Goal: Task Accomplishment & Management: Manage account settings

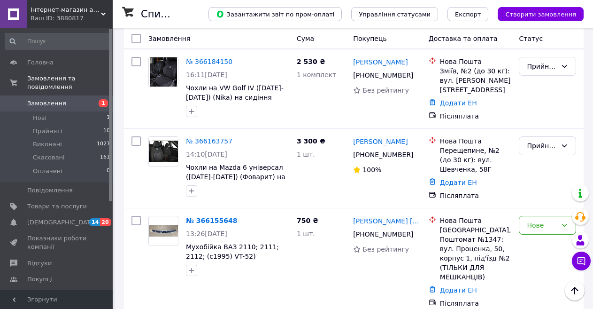
scroll to position [470, 0]
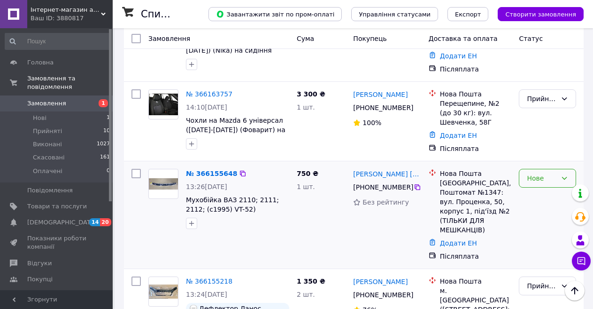
click at [532, 173] on div "Нове" at bounding box center [542, 178] width 30 height 10
click at [543, 201] on li "Скасовано" at bounding box center [547, 200] width 56 height 17
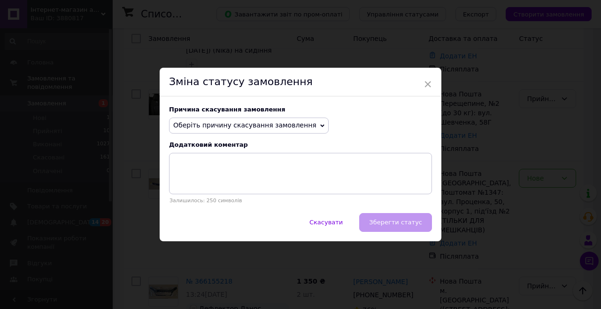
click at [285, 128] on span "Оберіть причину скасування замовлення" at bounding box center [244, 125] width 143 height 8
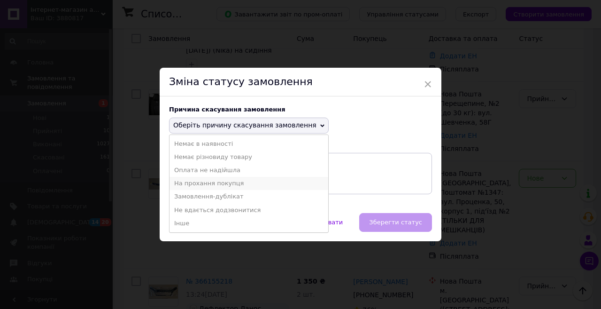
click at [220, 186] on li "На прохання покупця" at bounding box center [249, 183] width 159 height 13
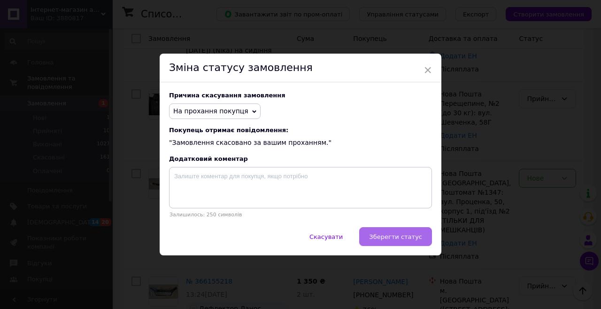
click at [383, 242] on button "Зберегти статус" at bounding box center [395, 236] width 73 height 19
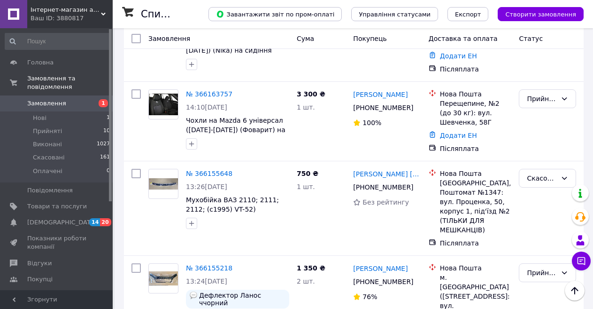
scroll to position [0, 0]
click li "Виконано"
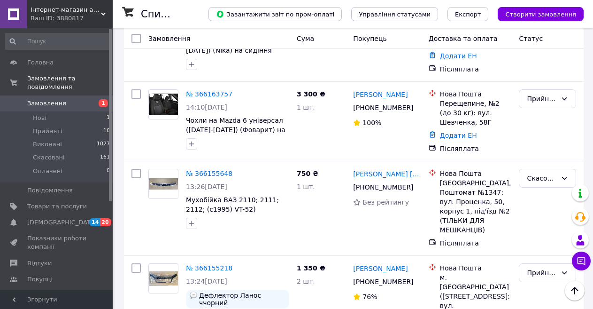
click li "Виконано"
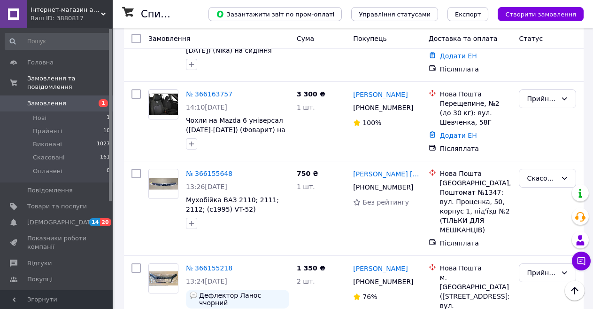
click li "Виконано"
click div
click at [548, 24] on div "Прийнято" at bounding box center [542, 19] width 30 height 10
click li "Виконано"
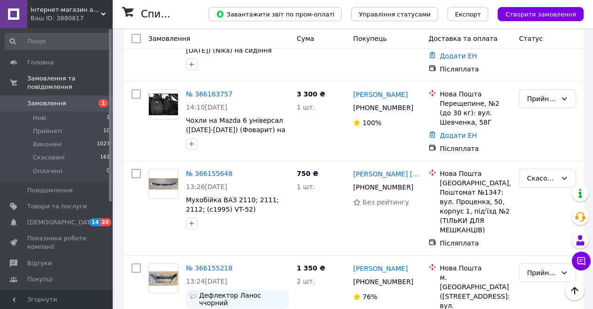
click at [554, 267] on div "Прийнято" at bounding box center [542, 272] width 30 height 10
click li "Виконано"
